Goal: Navigation & Orientation: Find specific page/section

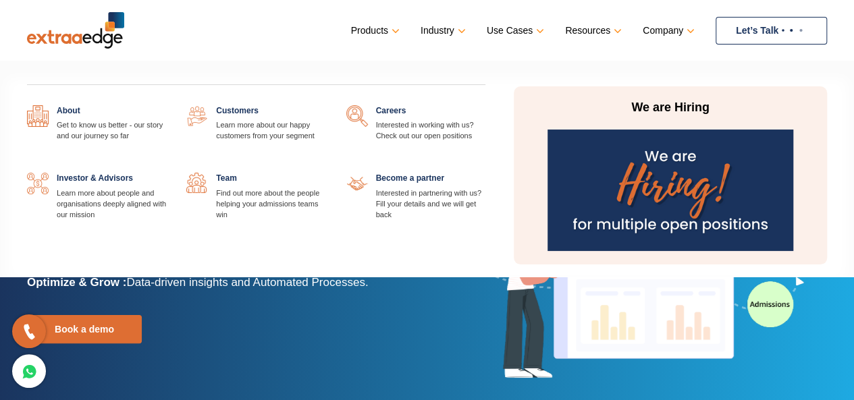
click at [392, 105] on div "About Get to know us better - our story and our journey so far Customers Learn …" at bounding box center [256, 170] width 479 height 188
click at [486, 105] on link at bounding box center [486, 105] width 0 height 0
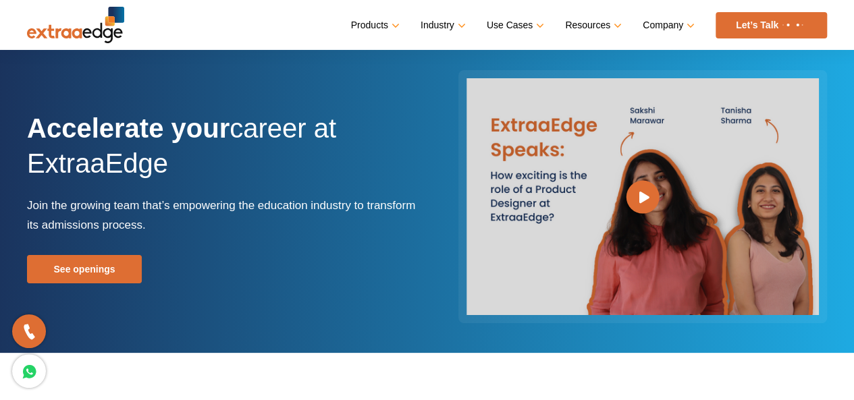
scroll to position [107, 0]
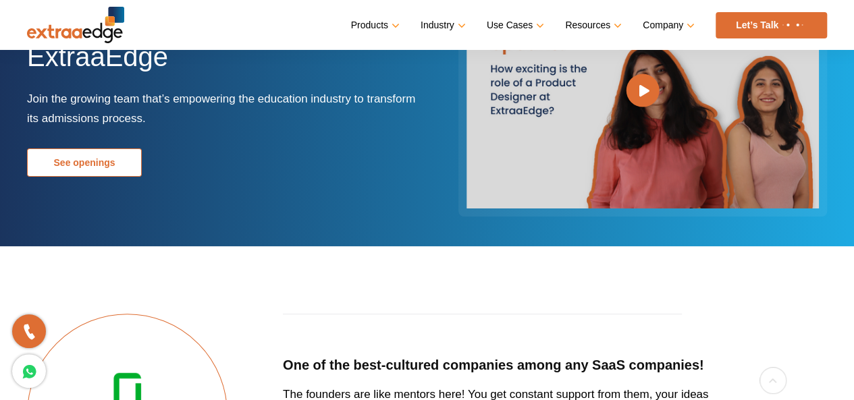
click at [93, 164] on link "See openings" at bounding box center [84, 163] width 115 height 28
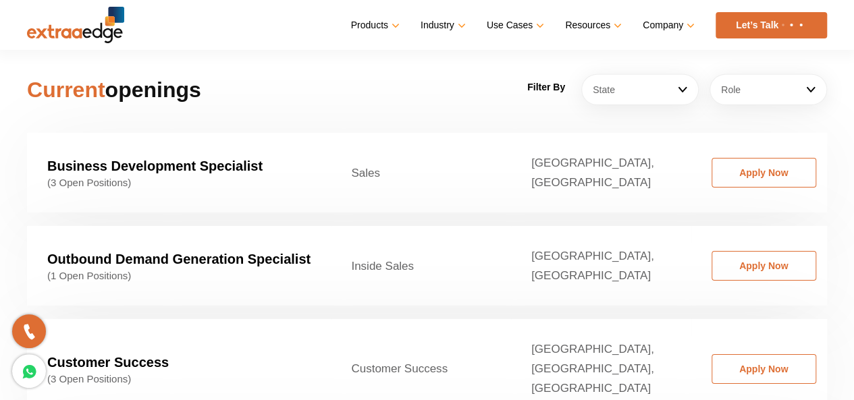
scroll to position [2087, 0]
